Goal: Information Seeking & Learning: Learn about a topic

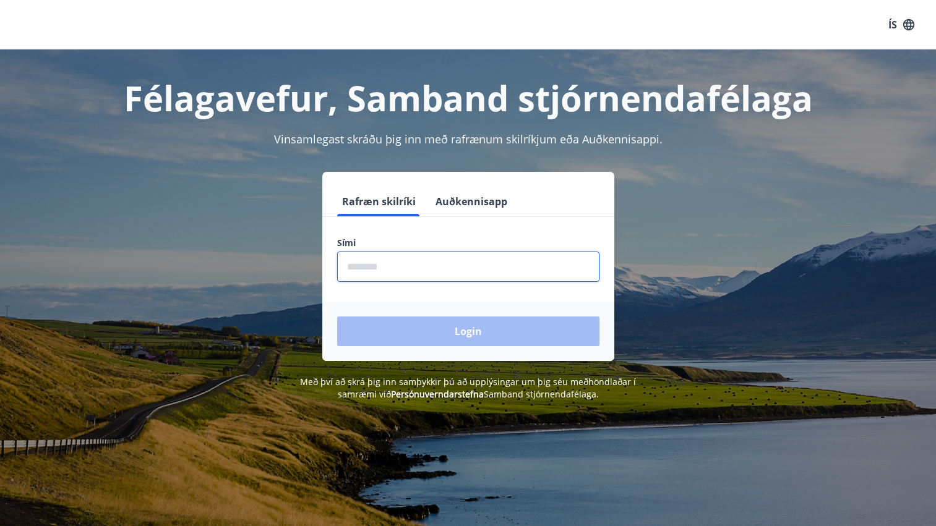
click at [367, 264] on input "phone" at bounding box center [468, 267] width 262 height 30
type input "********"
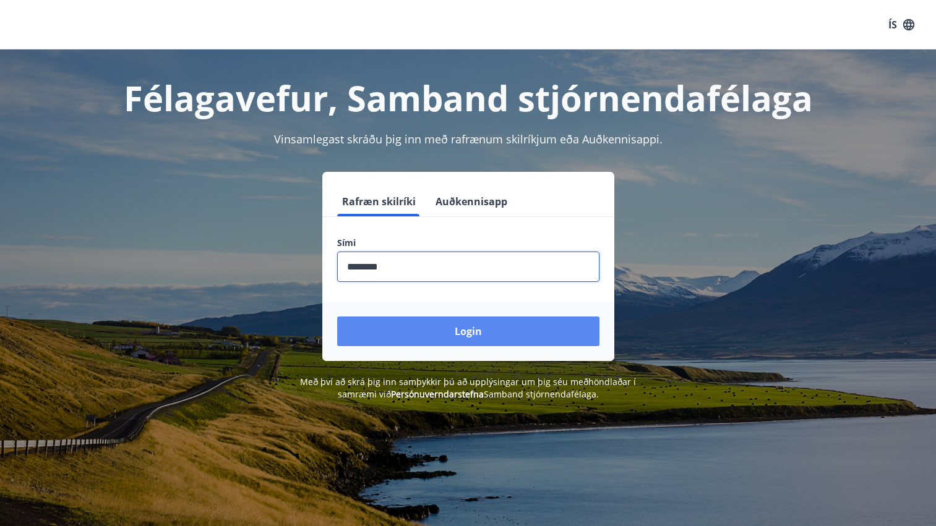
click at [482, 329] on button "Login" at bounding box center [468, 332] width 262 height 30
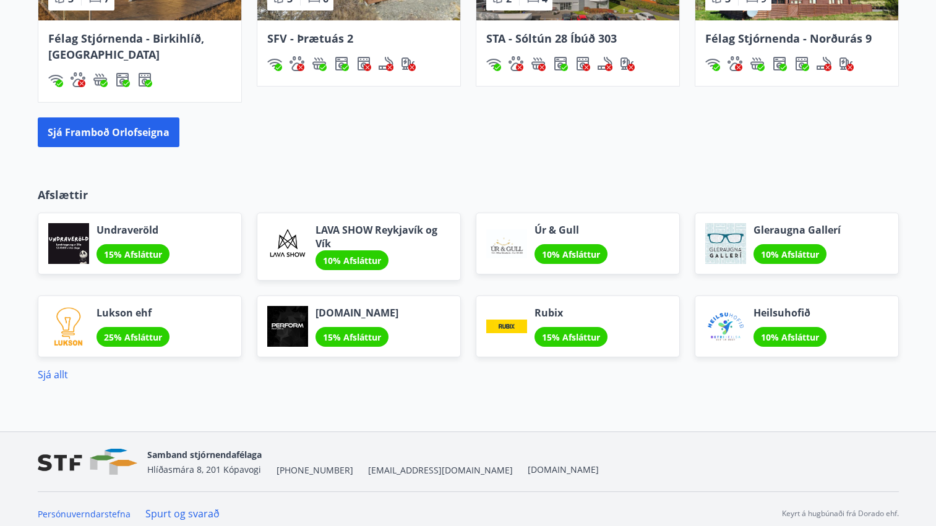
scroll to position [998, 0]
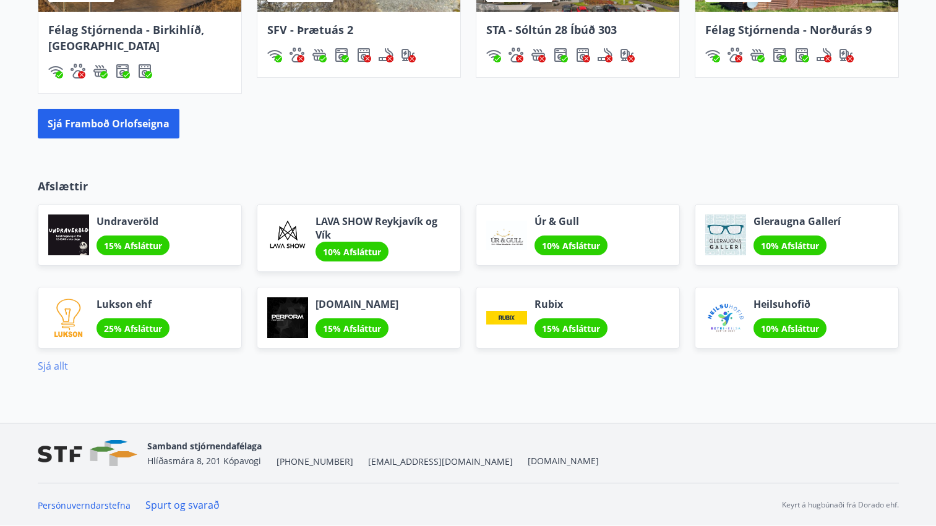
click at [57, 366] on link "Sjá allt" at bounding box center [53, 366] width 30 height 14
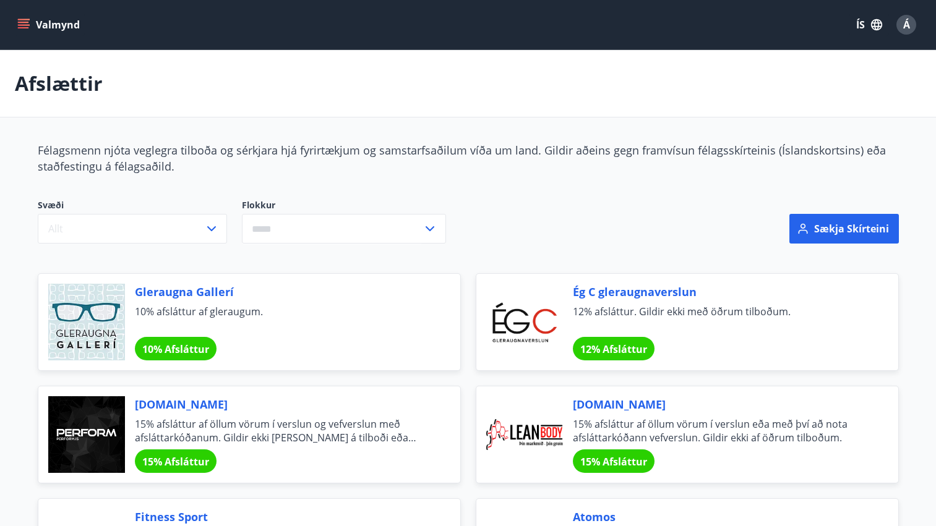
click at [399, 229] on input "text" at bounding box center [332, 229] width 181 height 30
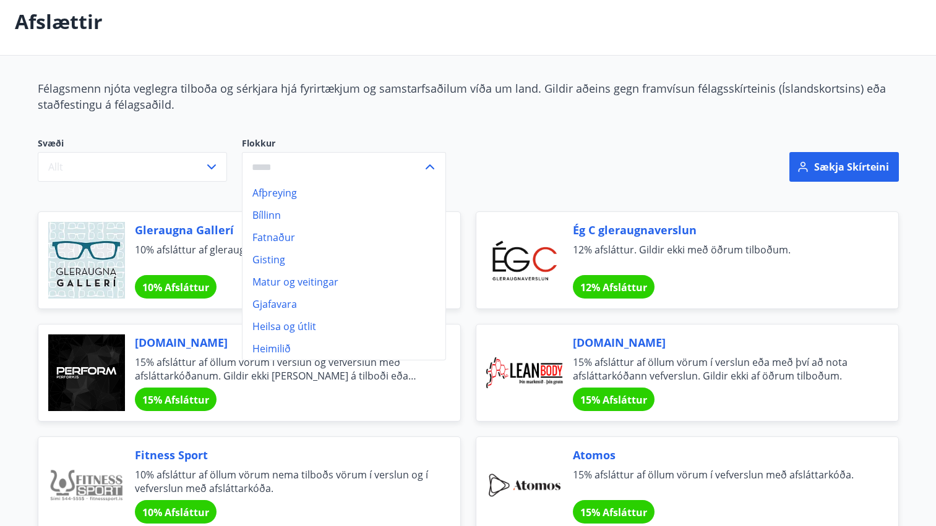
click at [551, 149] on div "Svæði Allt Flokkur Afþreying Bíllinn Fatnaður Gisting Matur og veitingar Gjafav…" at bounding box center [322, 159] width 569 height 45
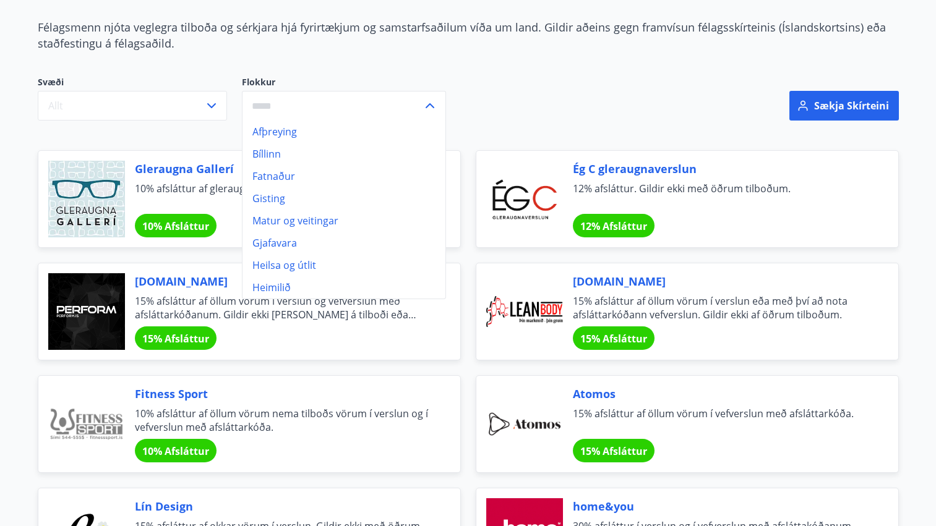
scroll to position [124, 0]
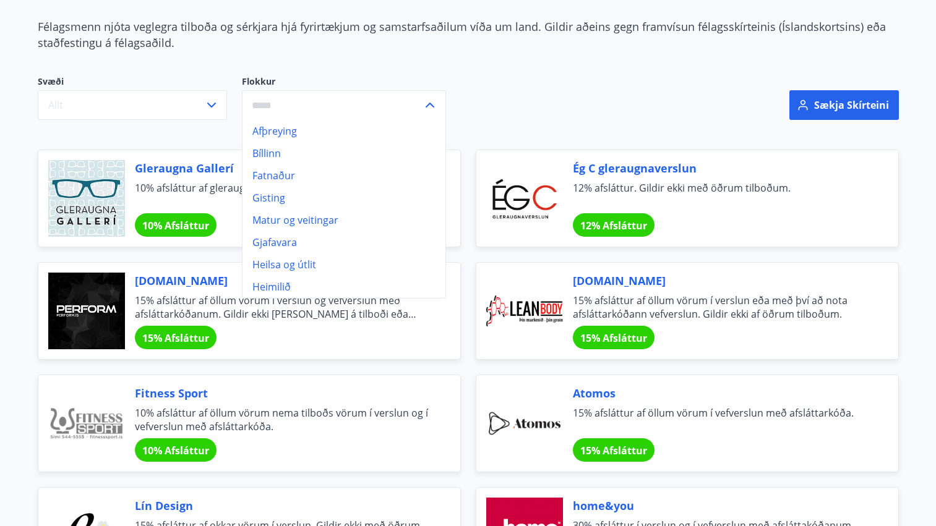
click at [437, 105] on div "​" at bounding box center [344, 105] width 204 height 30
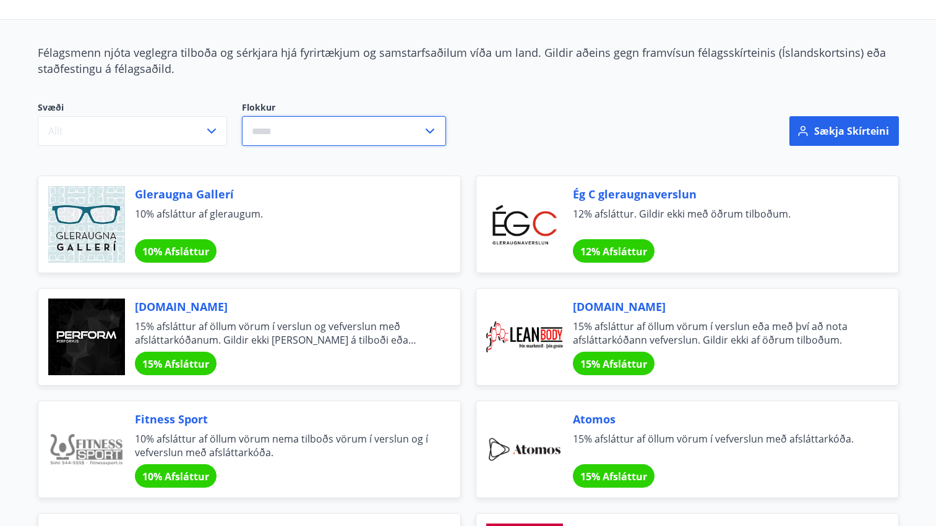
scroll to position [0, 0]
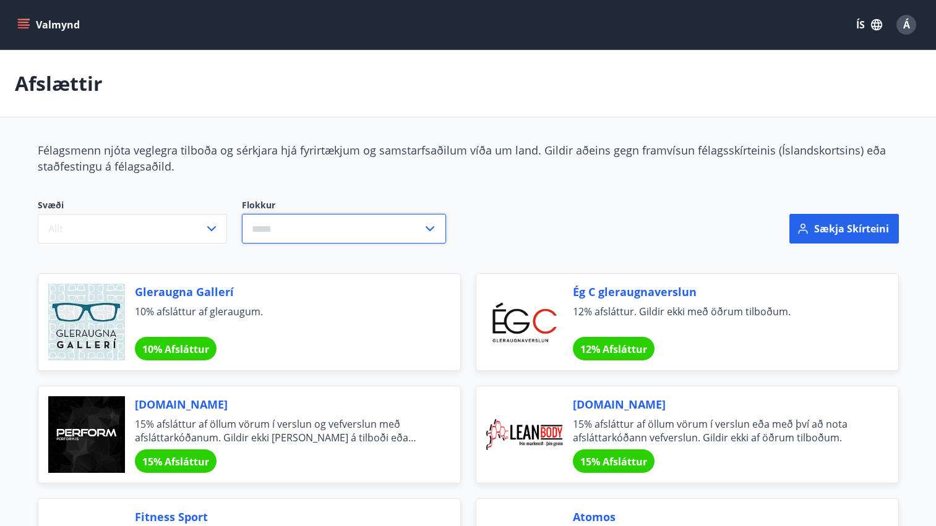
click at [22, 23] on icon "menu" at bounding box center [23, 25] width 12 height 12
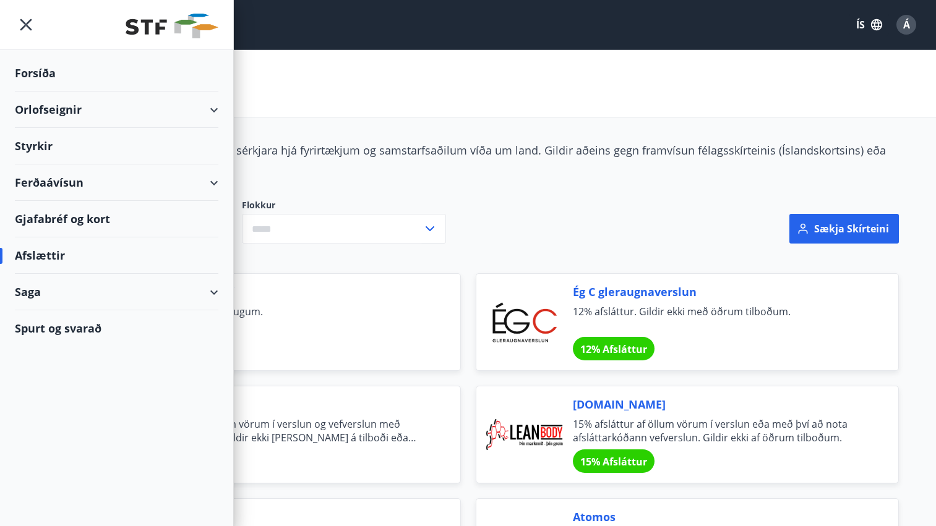
click at [35, 146] on div "Styrkir" at bounding box center [117, 146] width 204 height 36
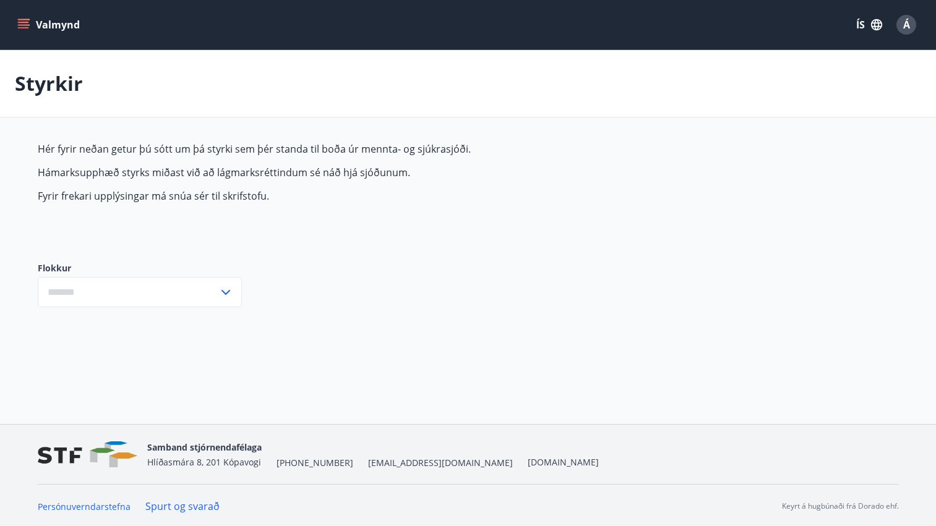
type input "***"
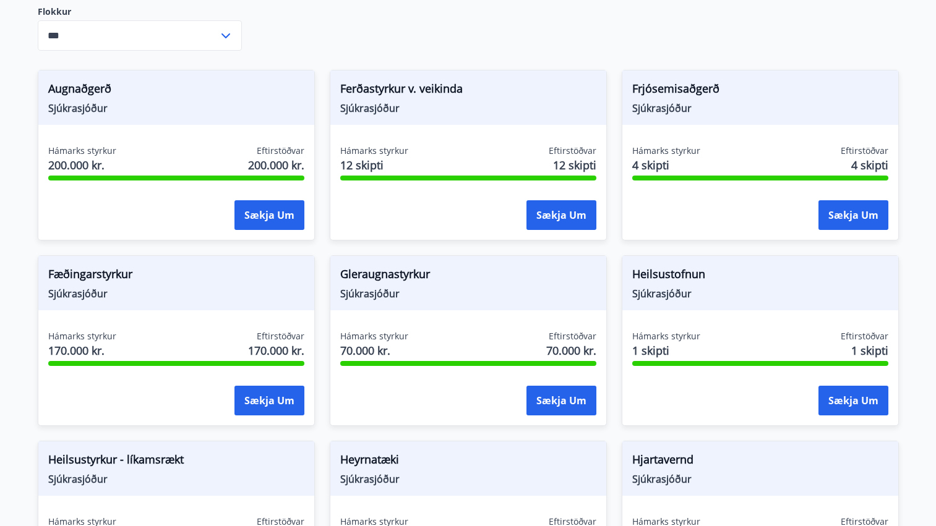
scroll to position [247, 0]
